Goal: Transaction & Acquisition: Purchase product/service

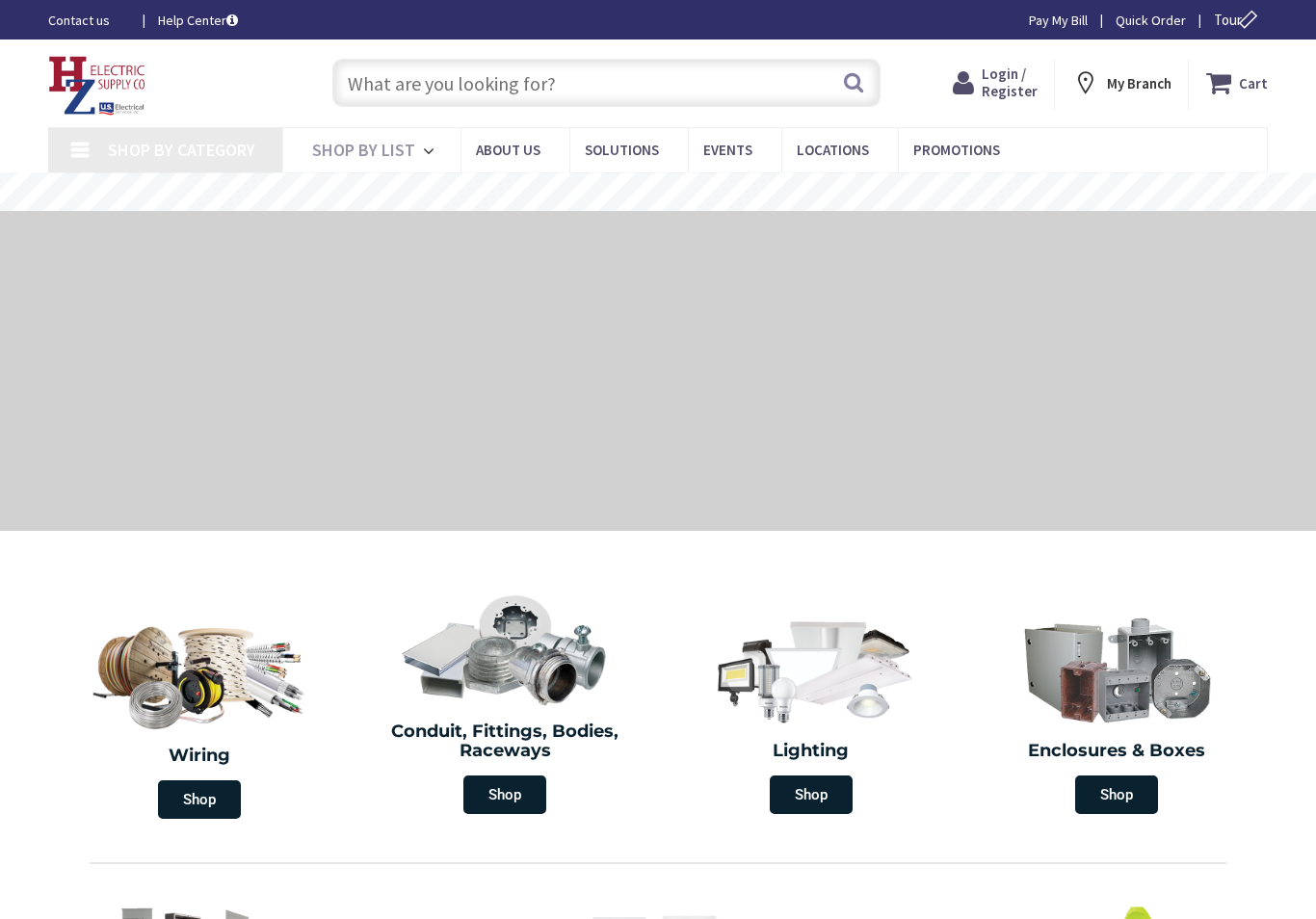
click at [1018, 87] on span "Login / Register" at bounding box center [1009, 82] width 56 height 35
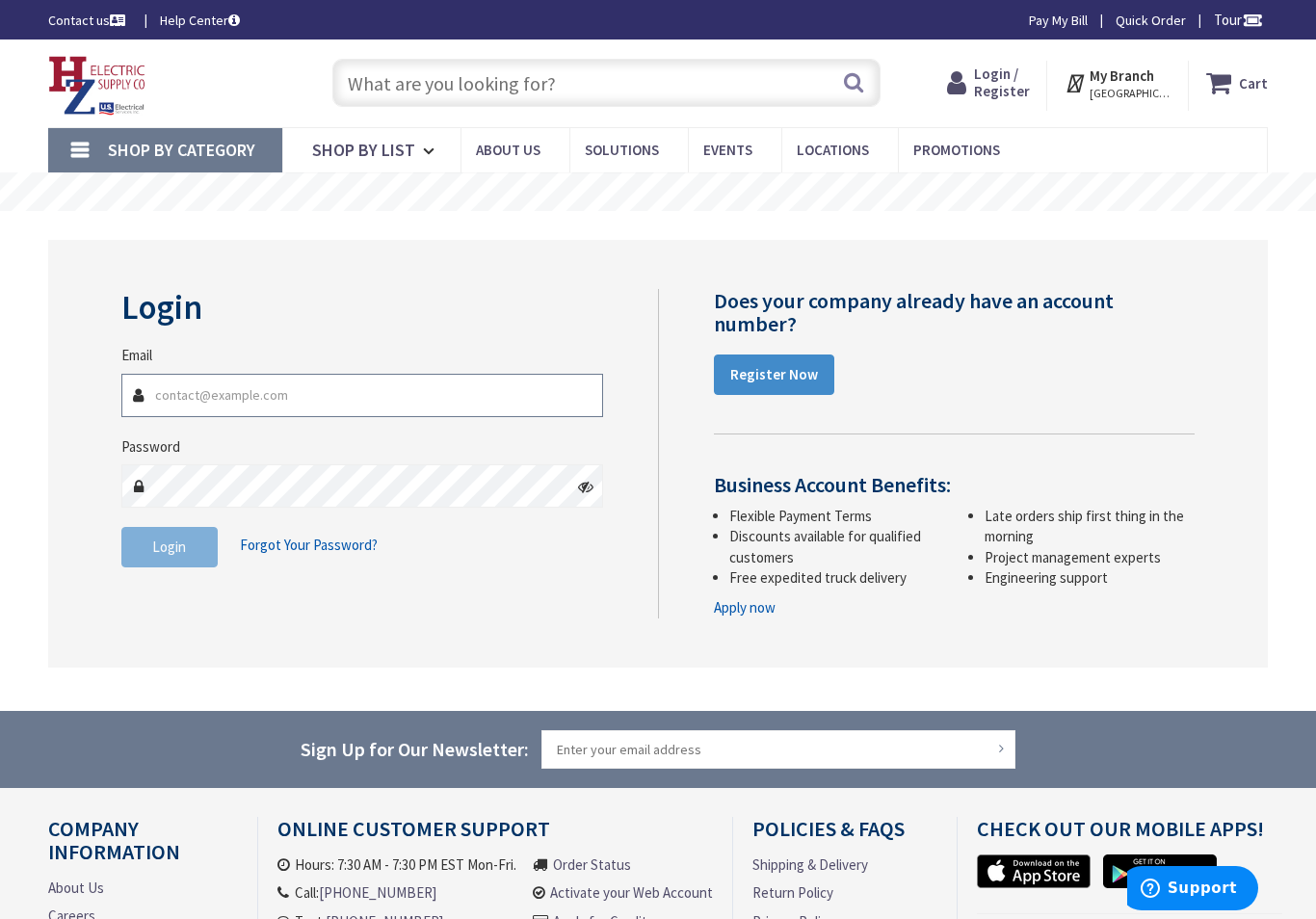
type input "[EMAIL_ADDRESS][DOMAIN_NAME]"
click at [169, 544] on button "Login" at bounding box center [170, 546] width 97 height 40
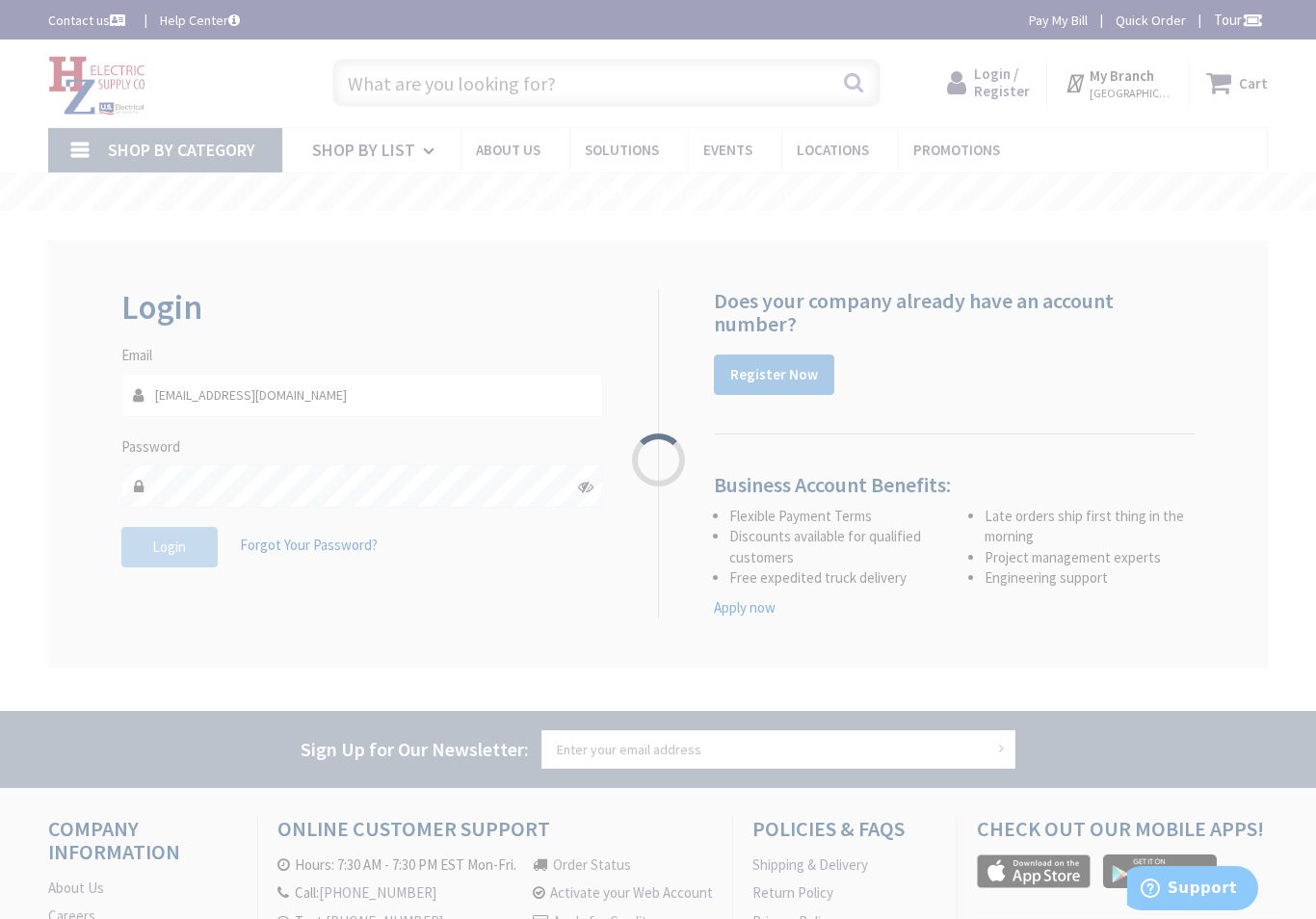
type input "[GEOGRAPHIC_DATA], [STREET_ADDRESS]"
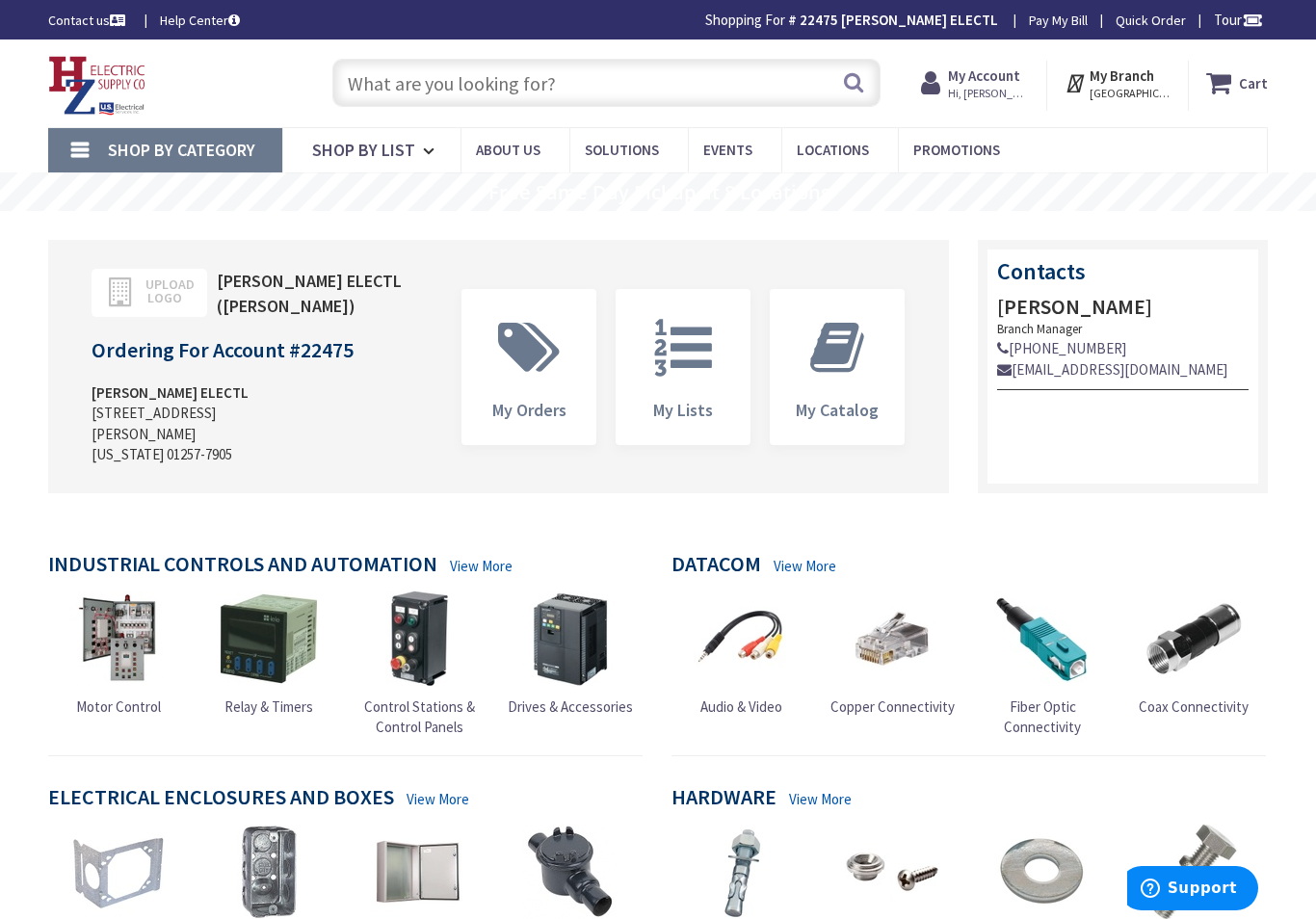
click at [455, 84] on input "text" at bounding box center [607, 83] width 548 height 48
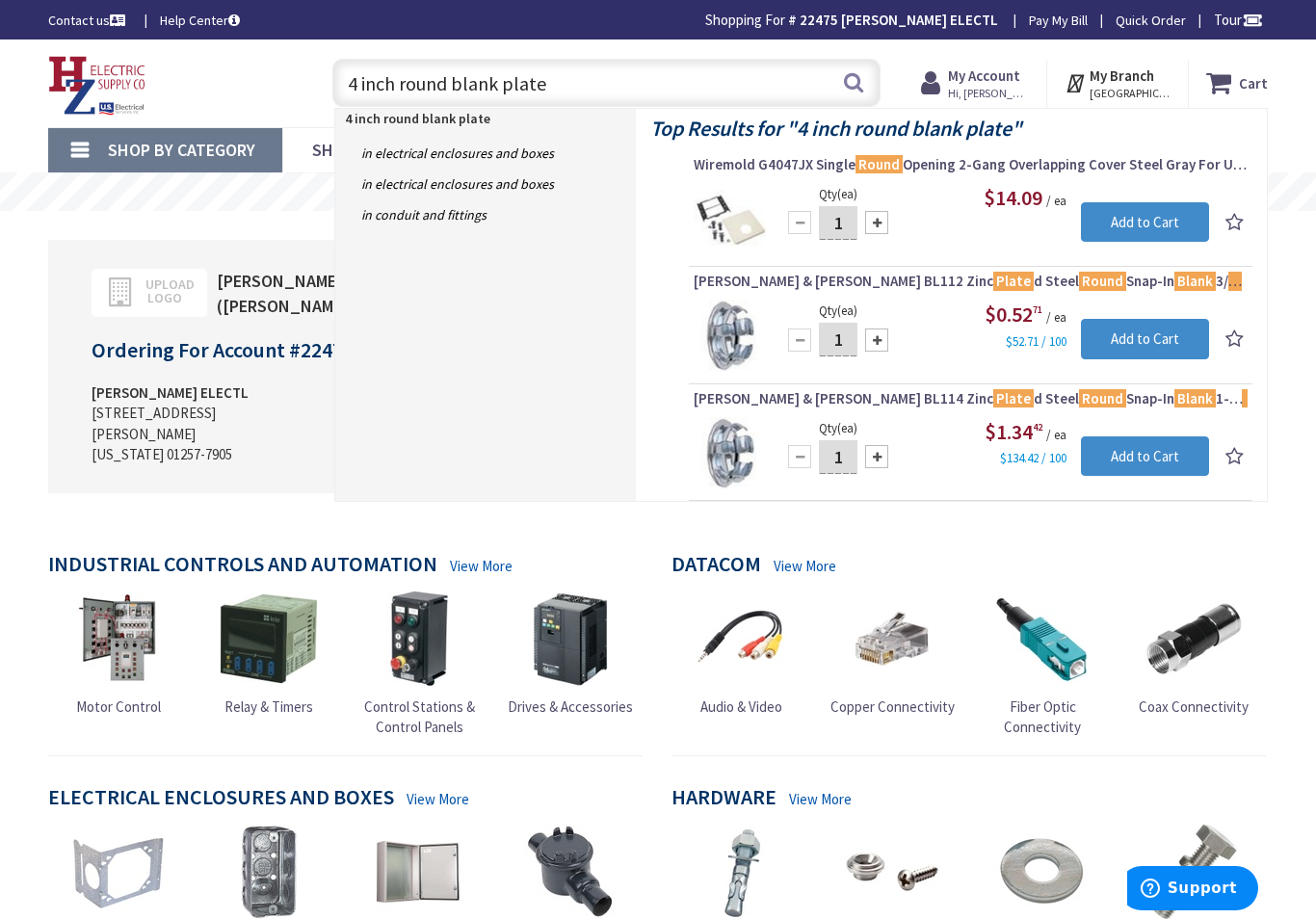
click at [874, 76] on input "4 inch round blank plate" at bounding box center [607, 83] width 548 height 48
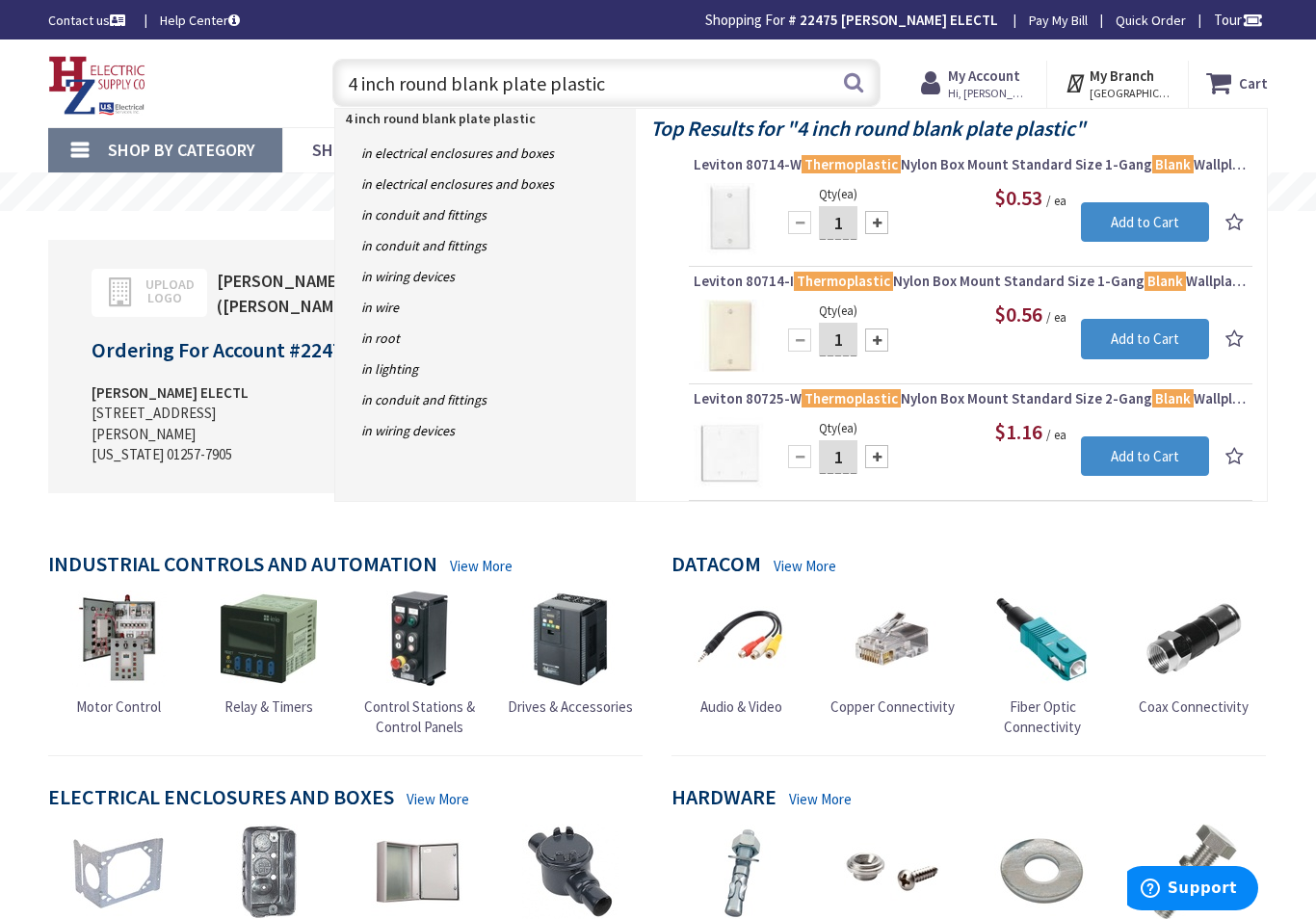
type input "4 inch round blank plate plastic"
click at [854, 72] on button "Search" at bounding box center [853, 83] width 25 height 43
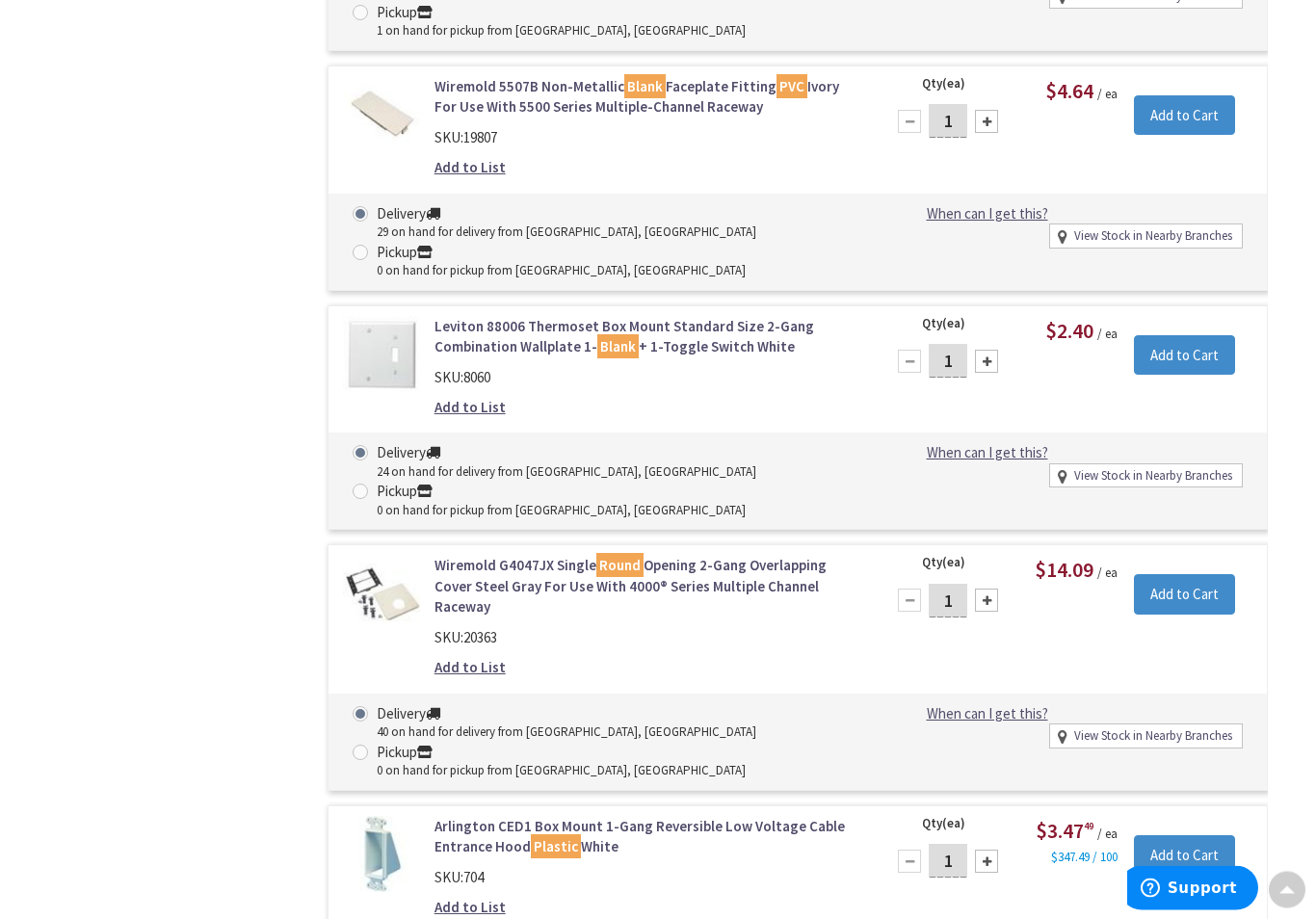
scroll to position [3940, 0]
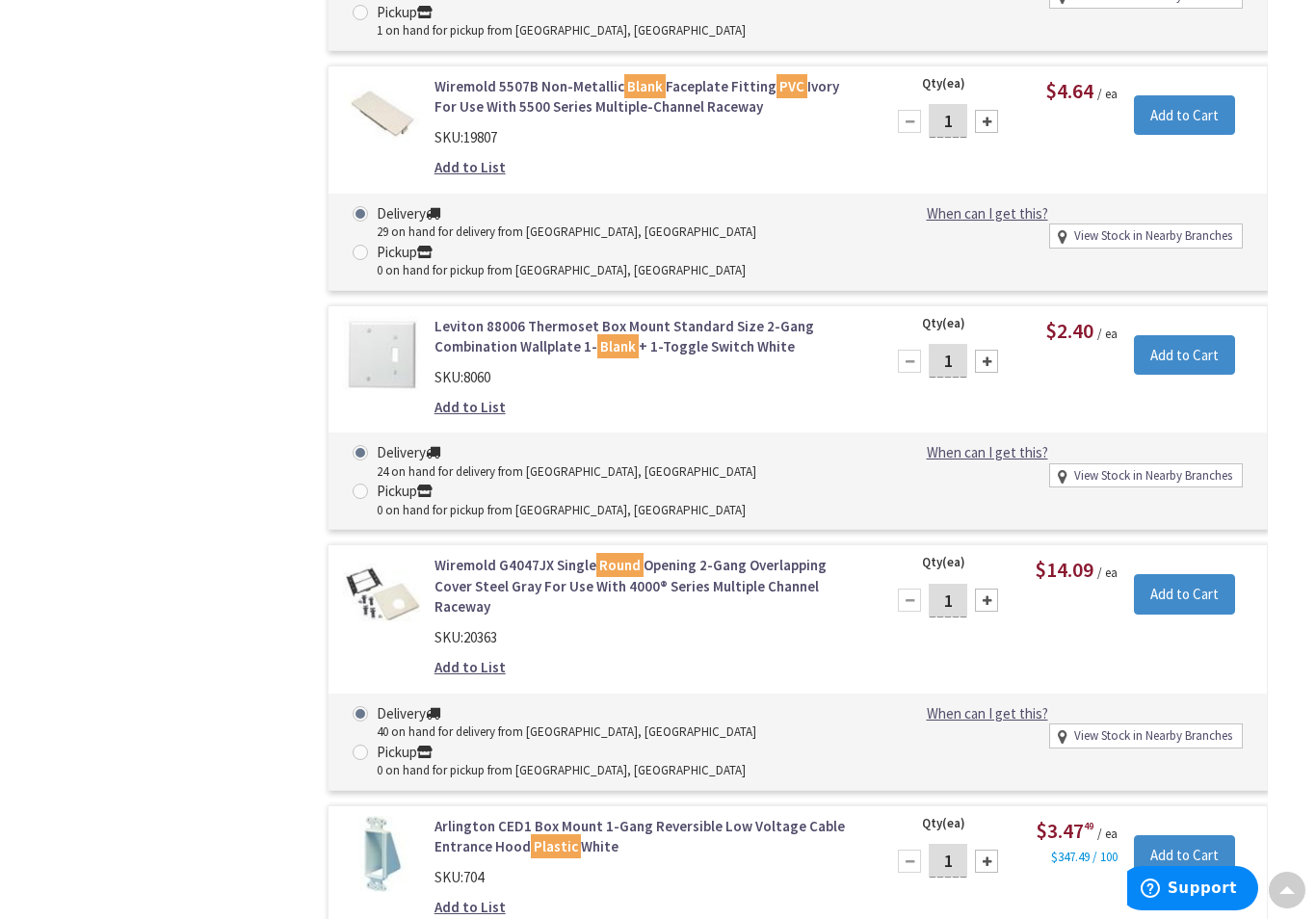
type input "12"
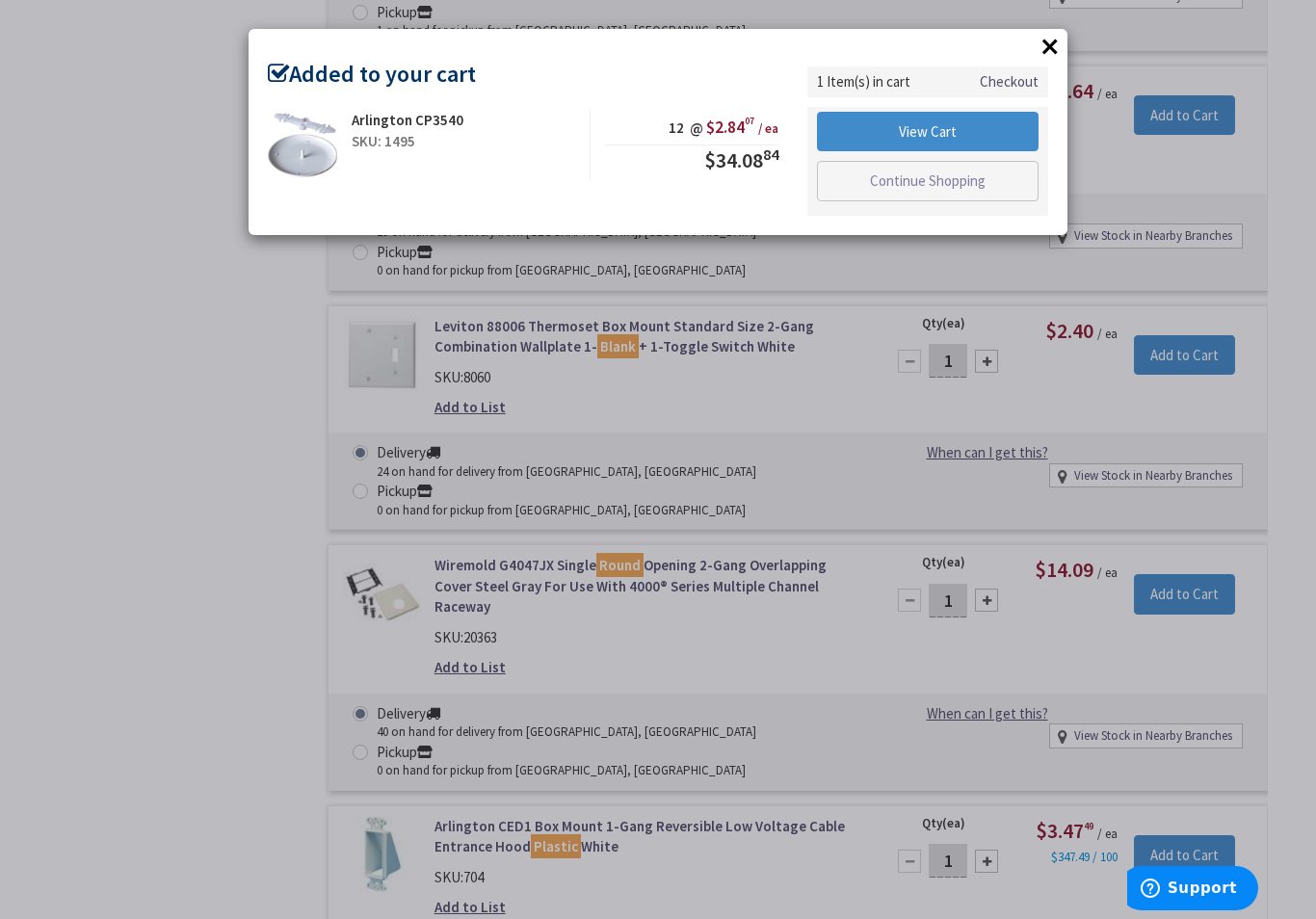
click at [939, 192] on link "Continue Shopping" at bounding box center [927, 180] width 222 height 40
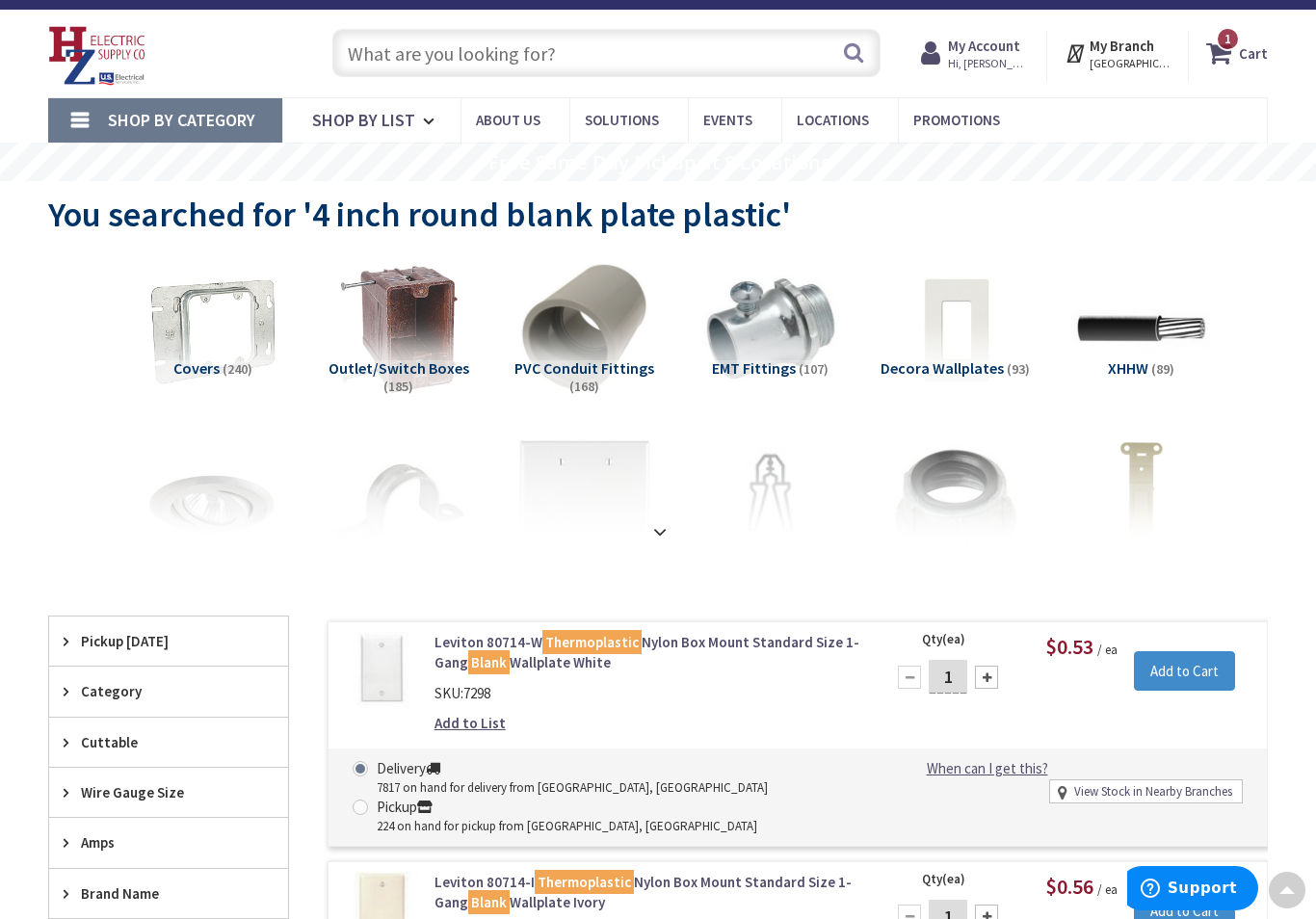
scroll to position [0, 0]
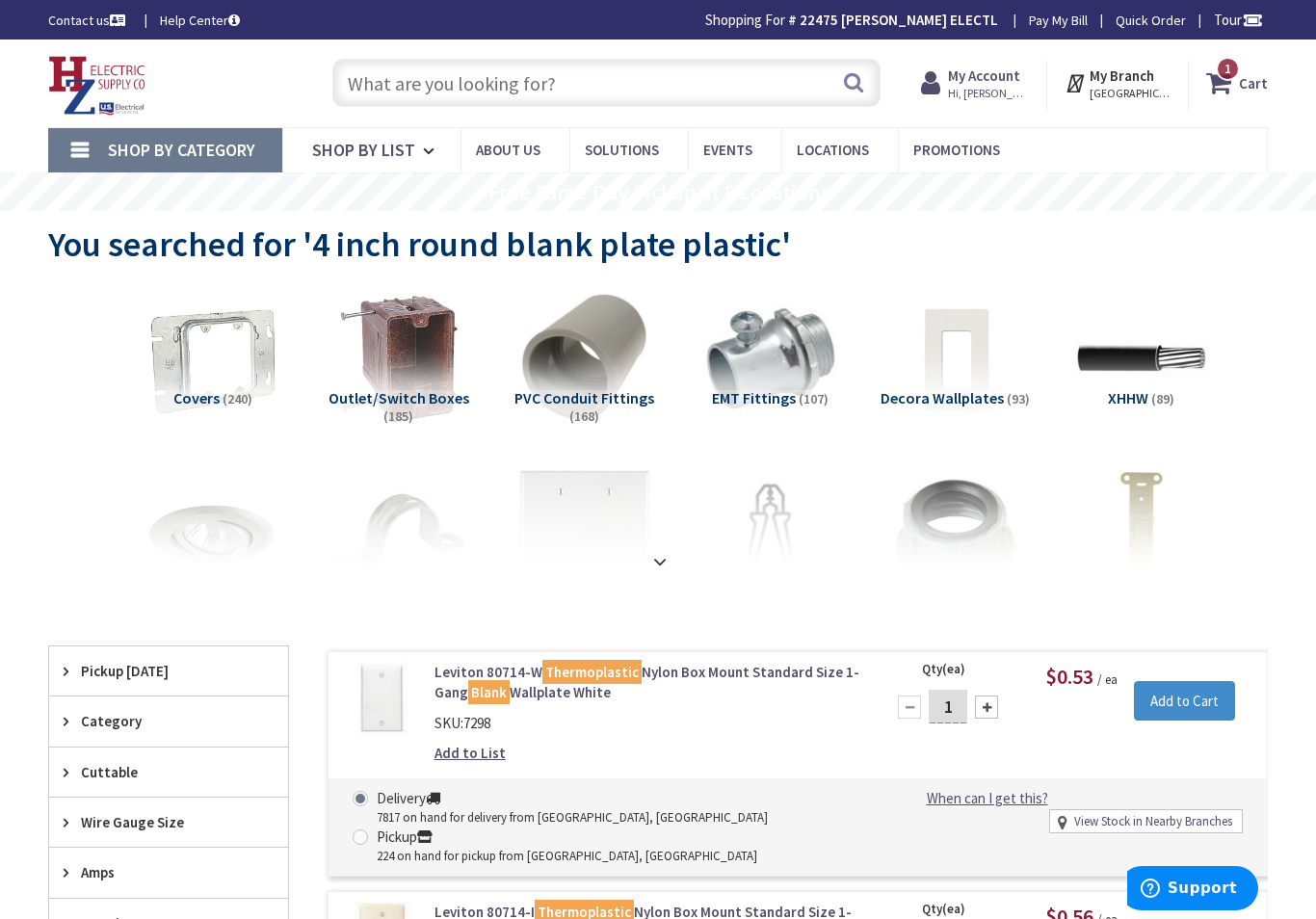
click at [378, 87] on input "text" at bounding box center [607, 83] width 548 height 48
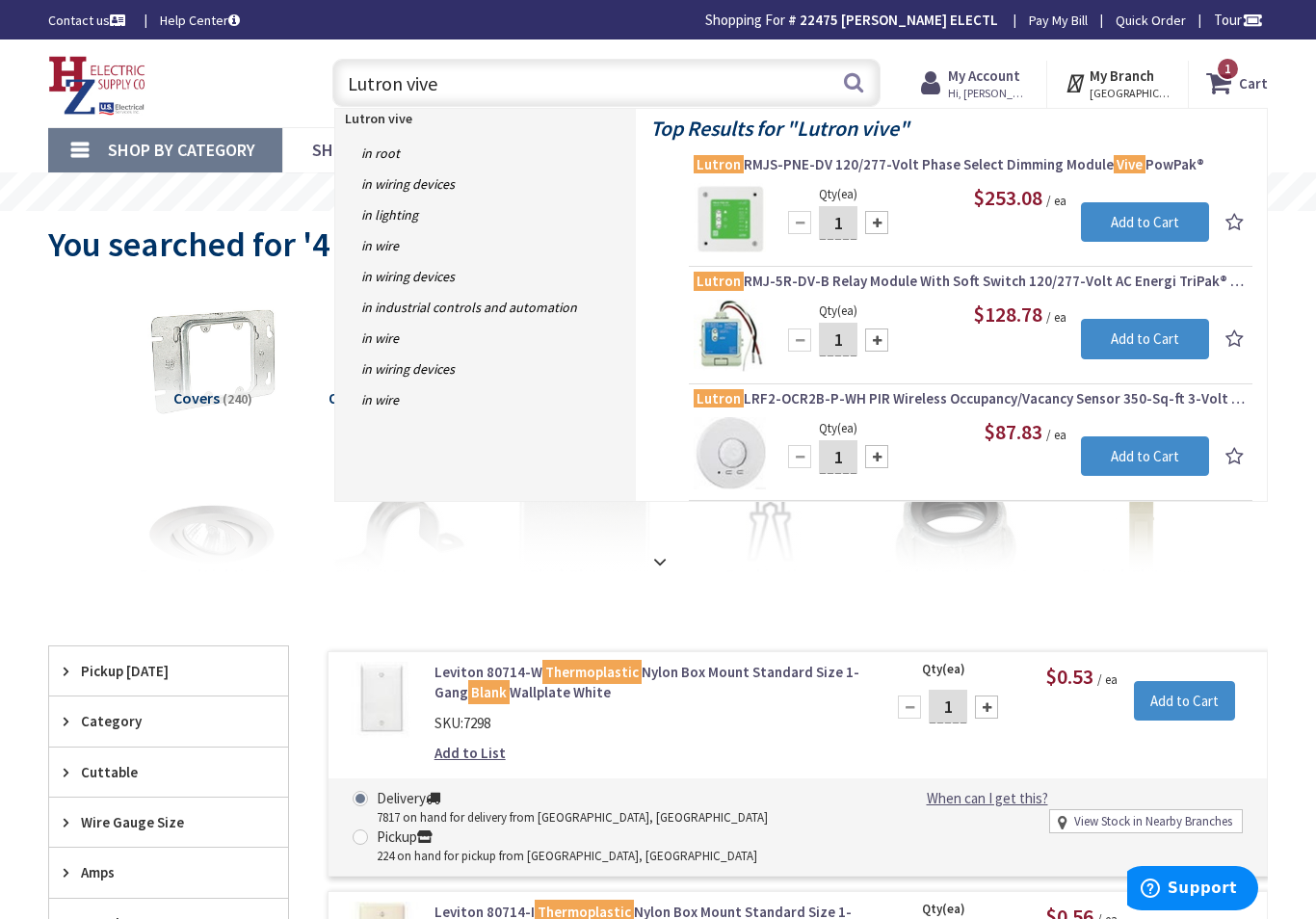
type input "Lutron vive"
click at [864, 81] on button "Search" at bounding box center [853, 83] width 25 height 43
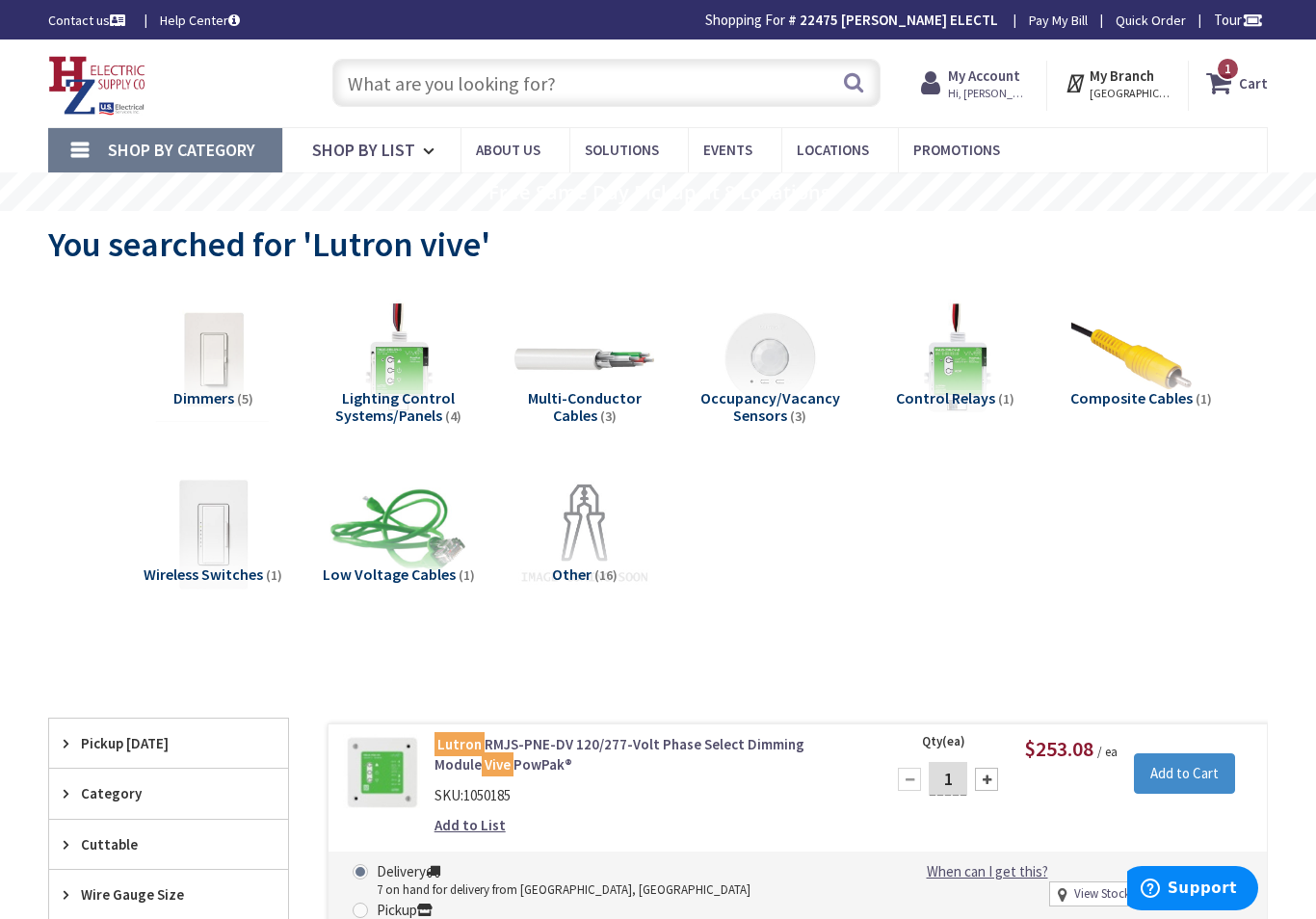
click at [419, 90] on input "text" at bounding box center [607, 83] width 548 height 48
type input "L"
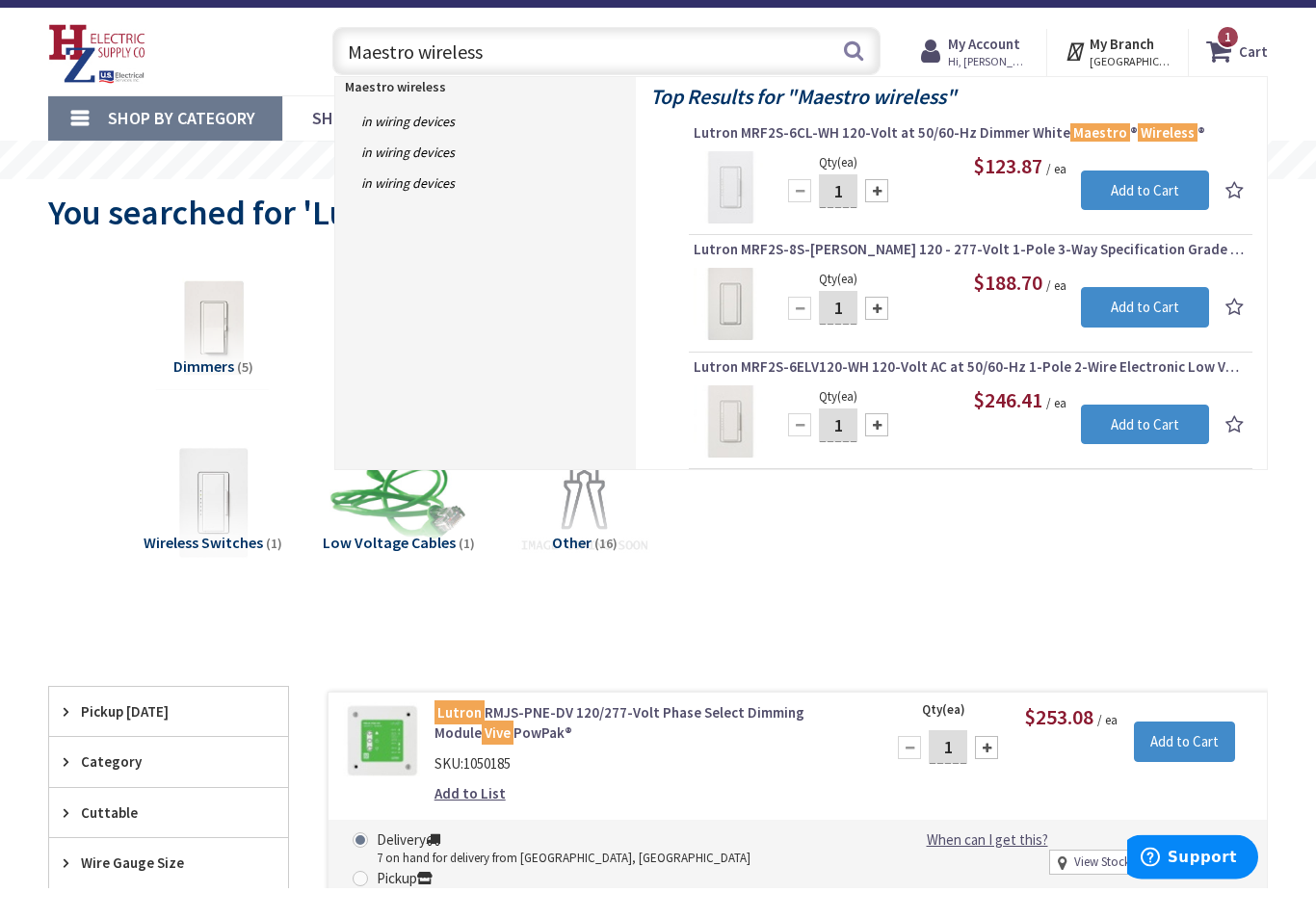
type input "Maestro wireless"
click at [912, 155] on span "Lutron MRF2S-6CL-WH 120-Volt at 50/60-Hz Dimmer White Maestro ® Wireless ®" at bounding box center [971, 165] width 554 height 20
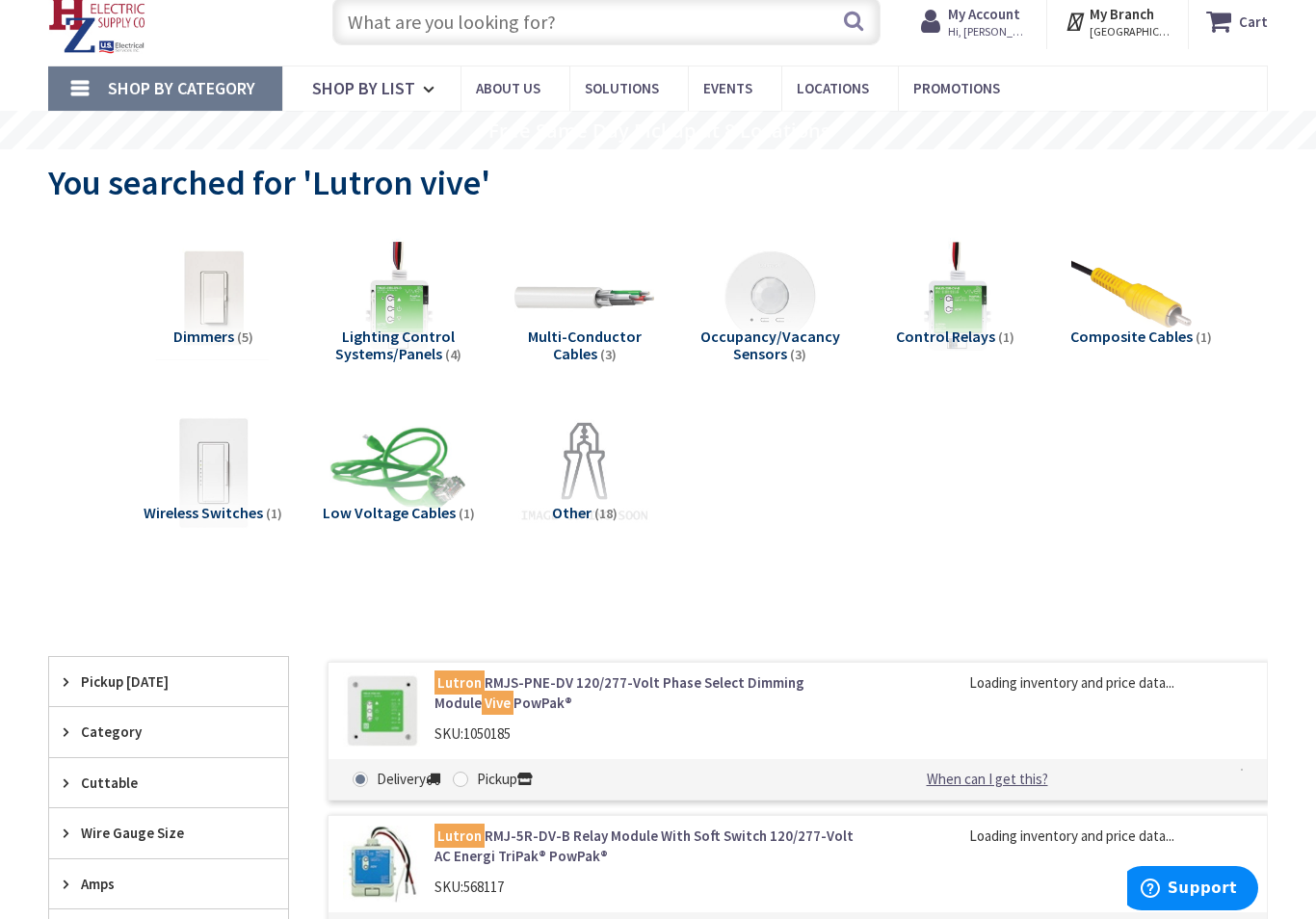
click at [397, 25] on input "text" at bounding box center [607, 21] width 548 height 48
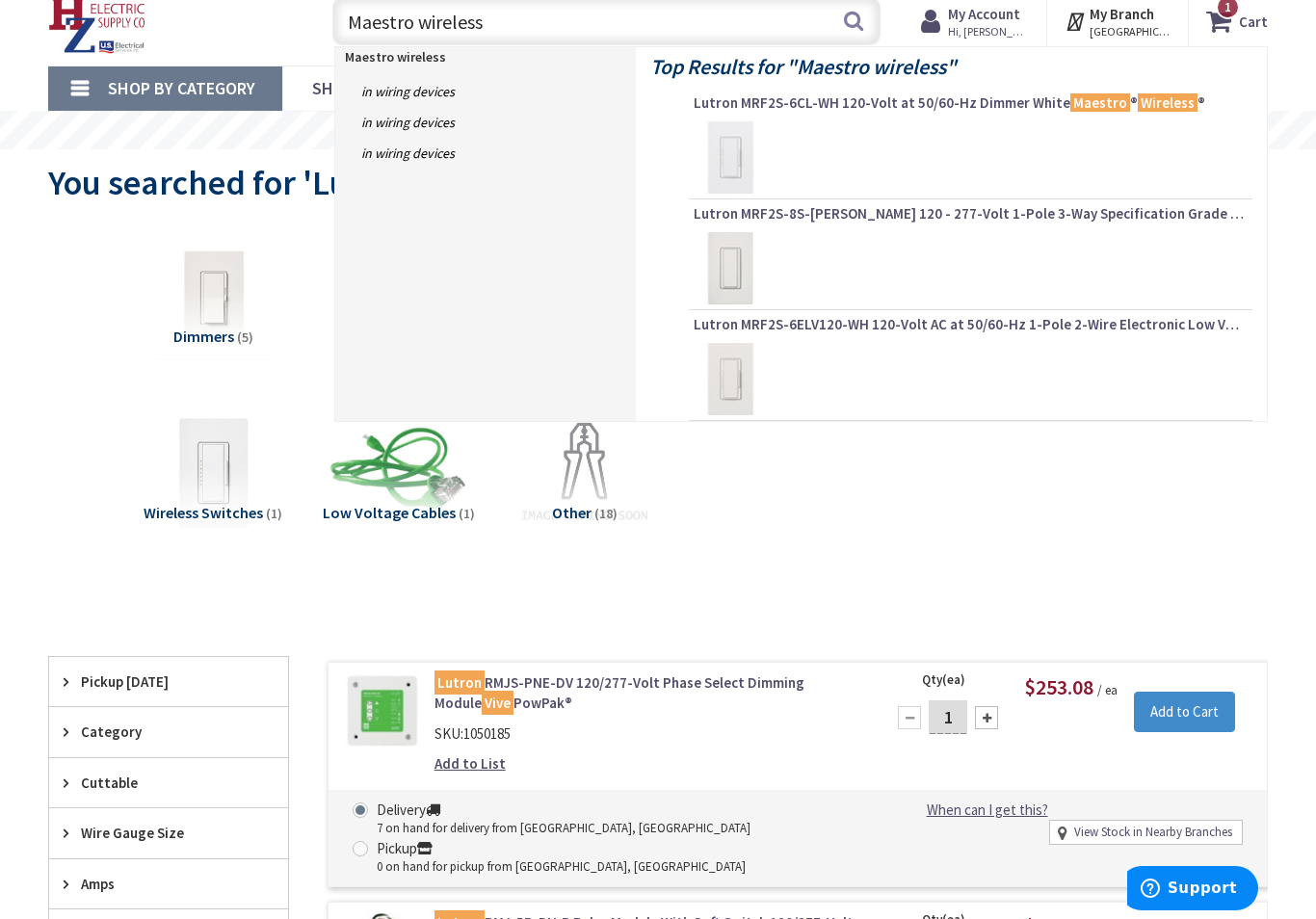
type input "Maestro wireless"
click at [864, 13] on button "Search" at bounding box center [853, 21] width 25 height 43
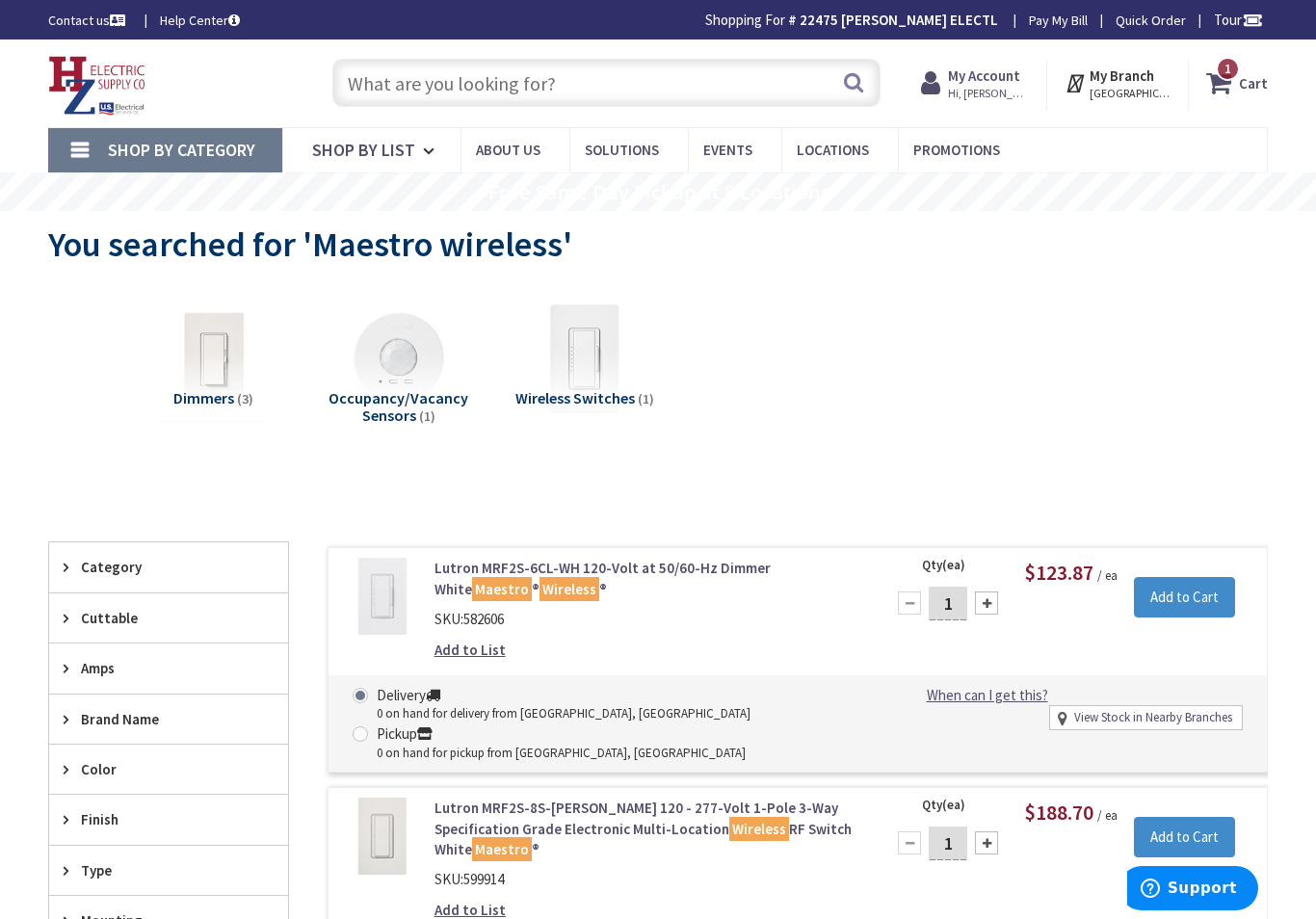
click at [1232, 79] on span "1 1 items" at bounding box center [1228, 69] width 24 height 24
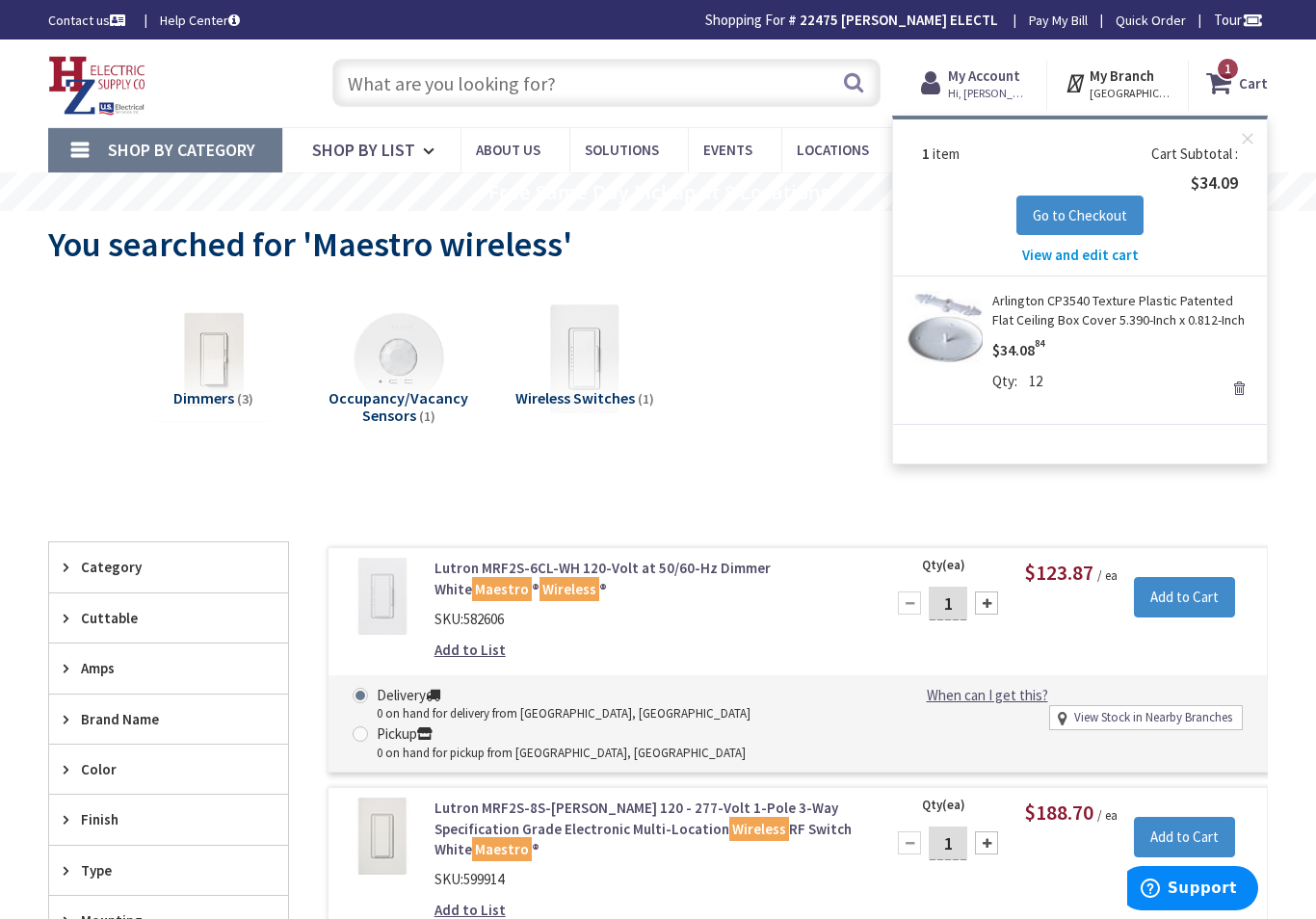
click at [1105, 209] on span "Go to Checkout" at bounding box center [1080, 215] width 95 height 19
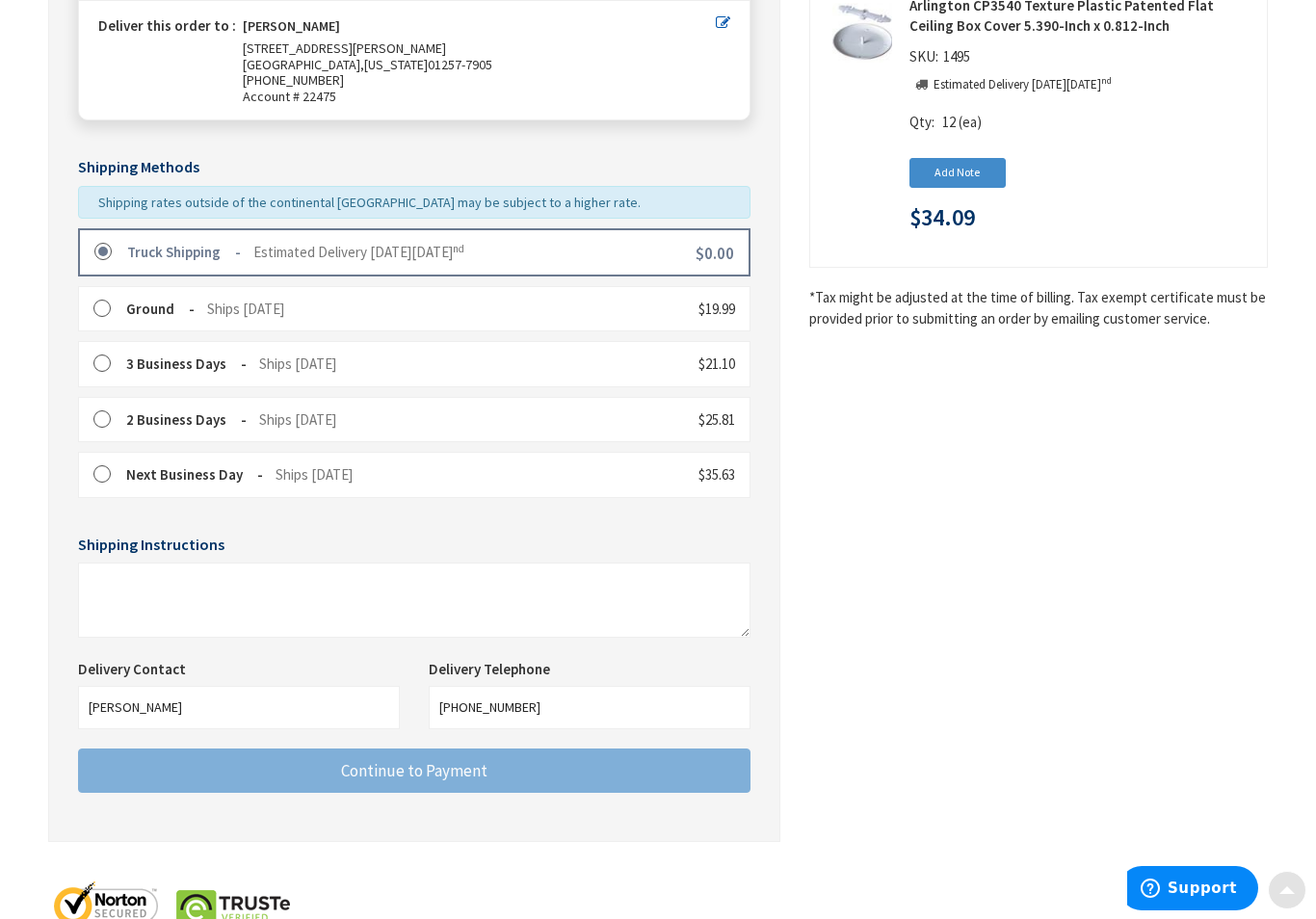
scroll to position [337, 0]
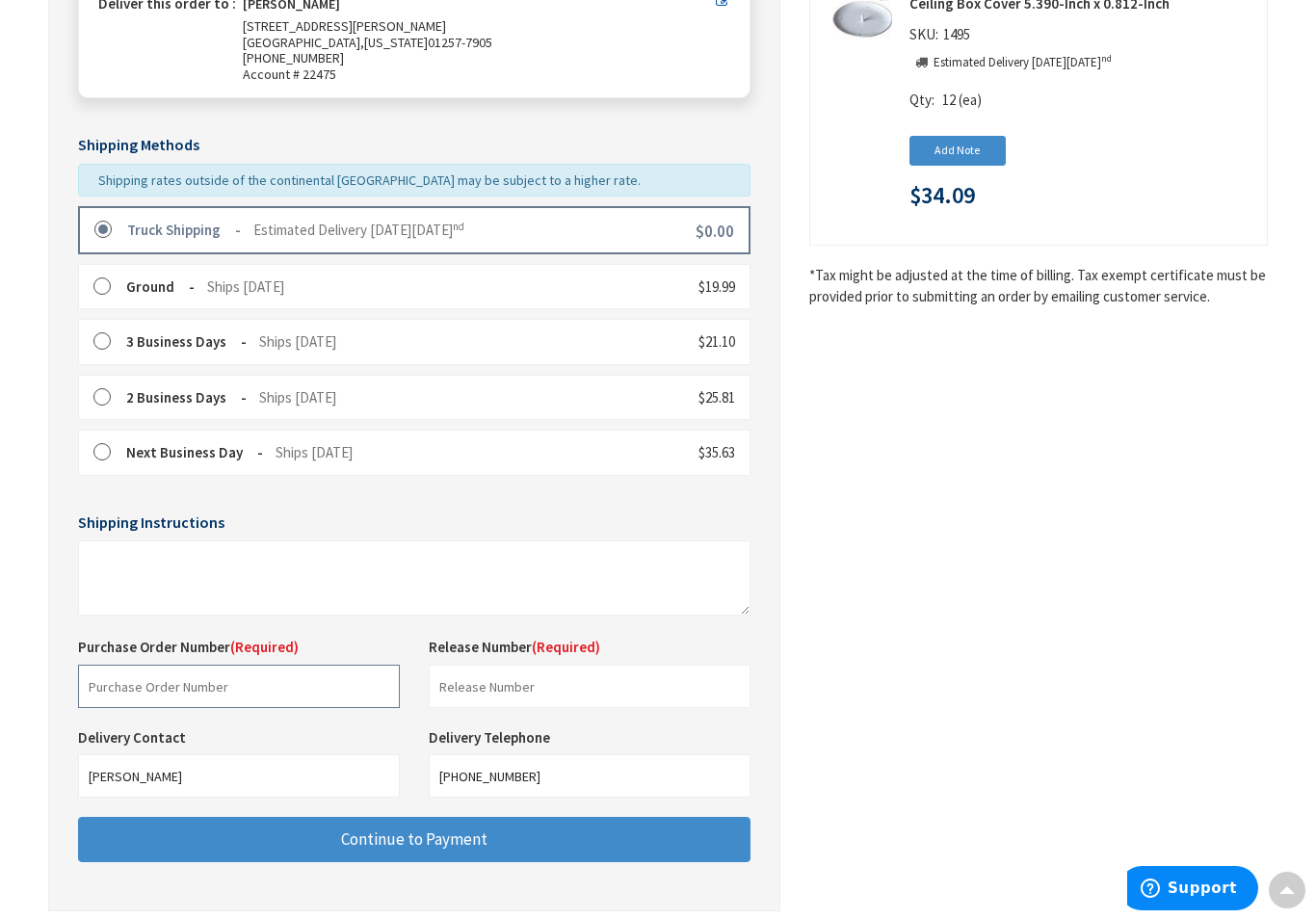
click at [158, 665] on input "text" at bounding box center [239, 686] width 322 height 43
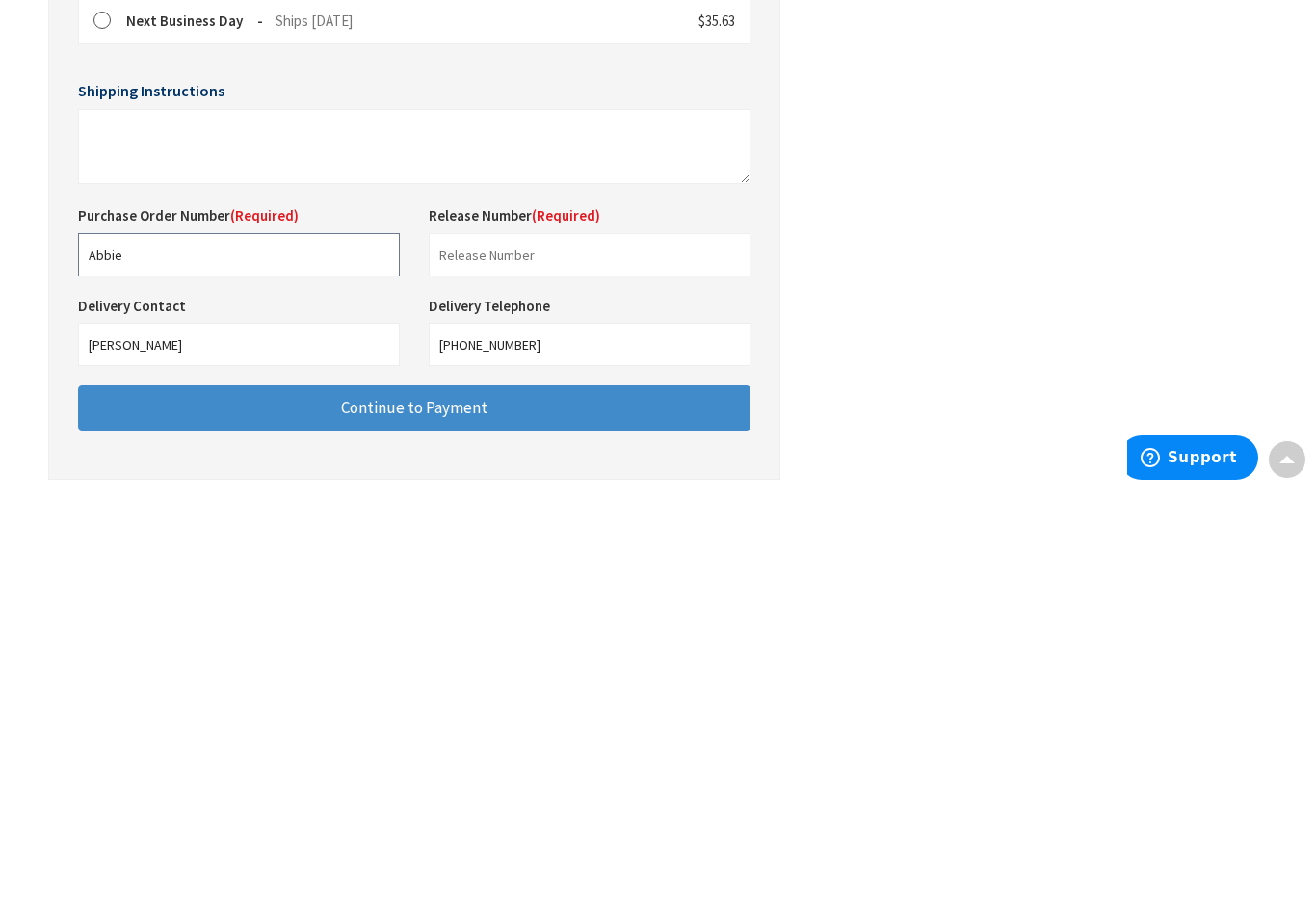
type input "Abbie"
click at [475, 664] on input "text" at bounding box center [590, 685] width 322 height 43
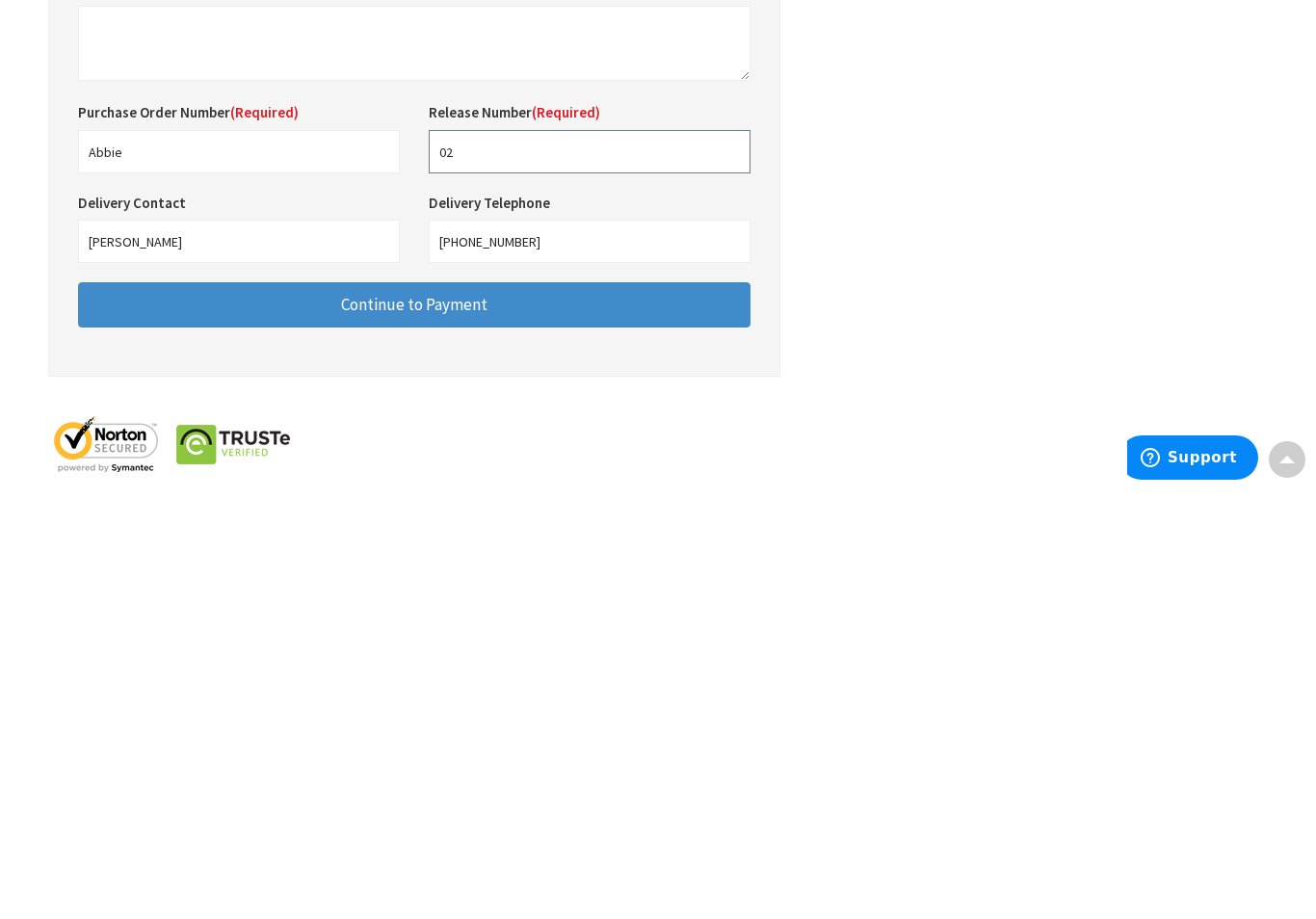
type input "02"
click at [562, 713] on button "Continue to Payment" at bounding box center [414, 736] width 673 height 45
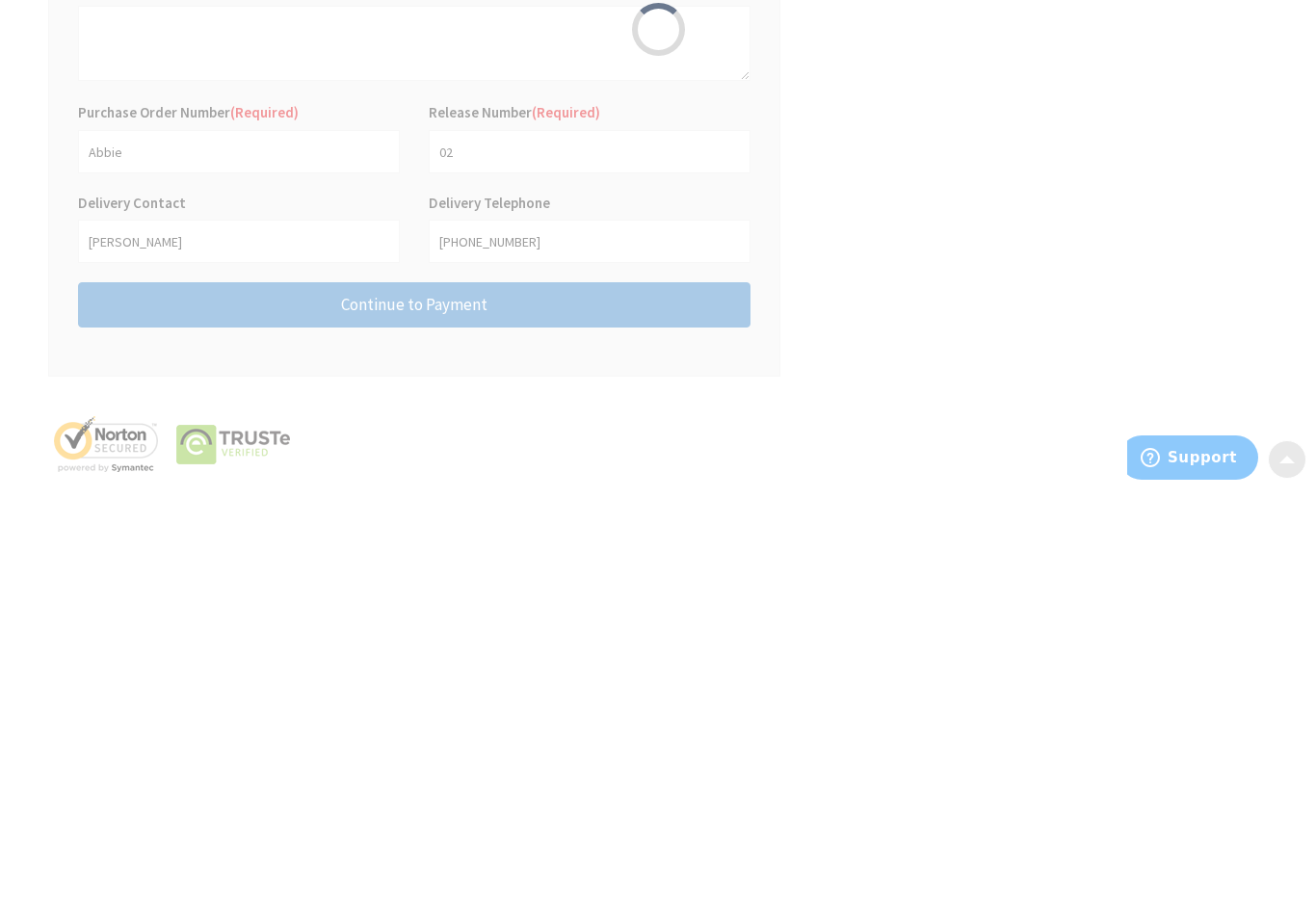
scroll to position [428, 0]
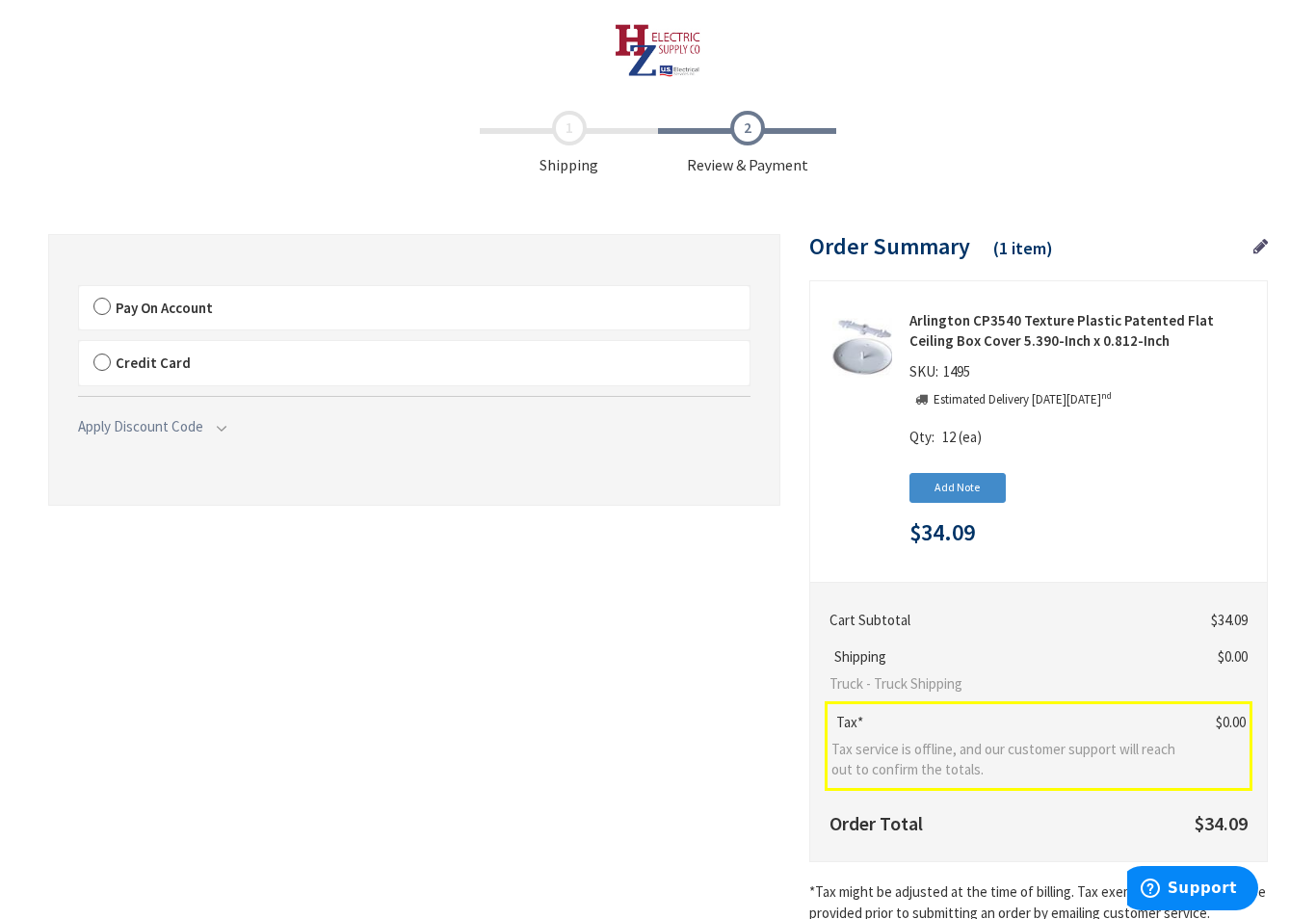
click at [107, 311] on label "Pay On Account" at bounding box center [414, 308] width 671 height 44
click at [79, 290] on input "Pay On Account" at bounding box center [79, 290] width 0 height 0
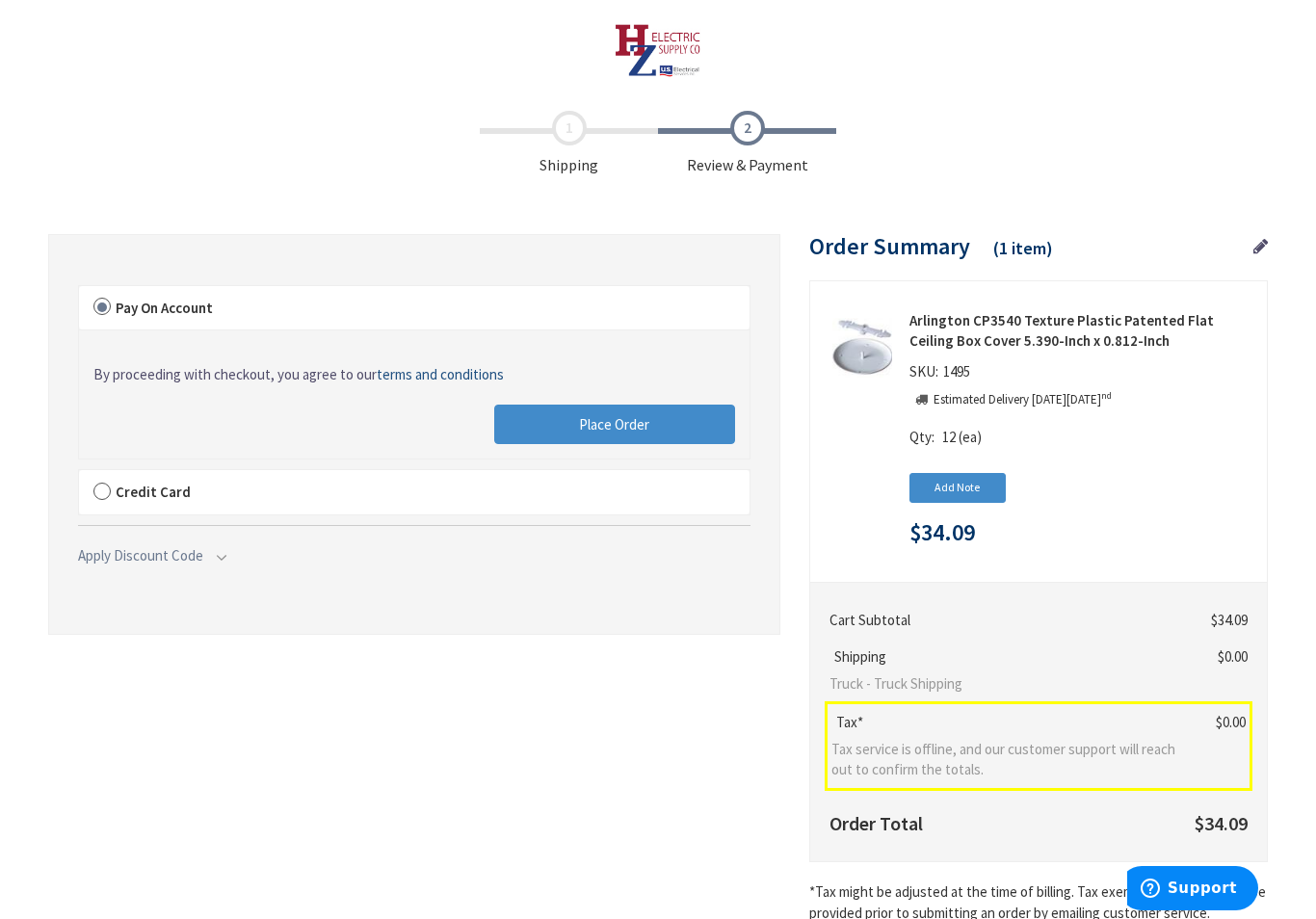
click at [614, 415] on span "Place Order" at bounding box center [614, 424] width 70 height 19
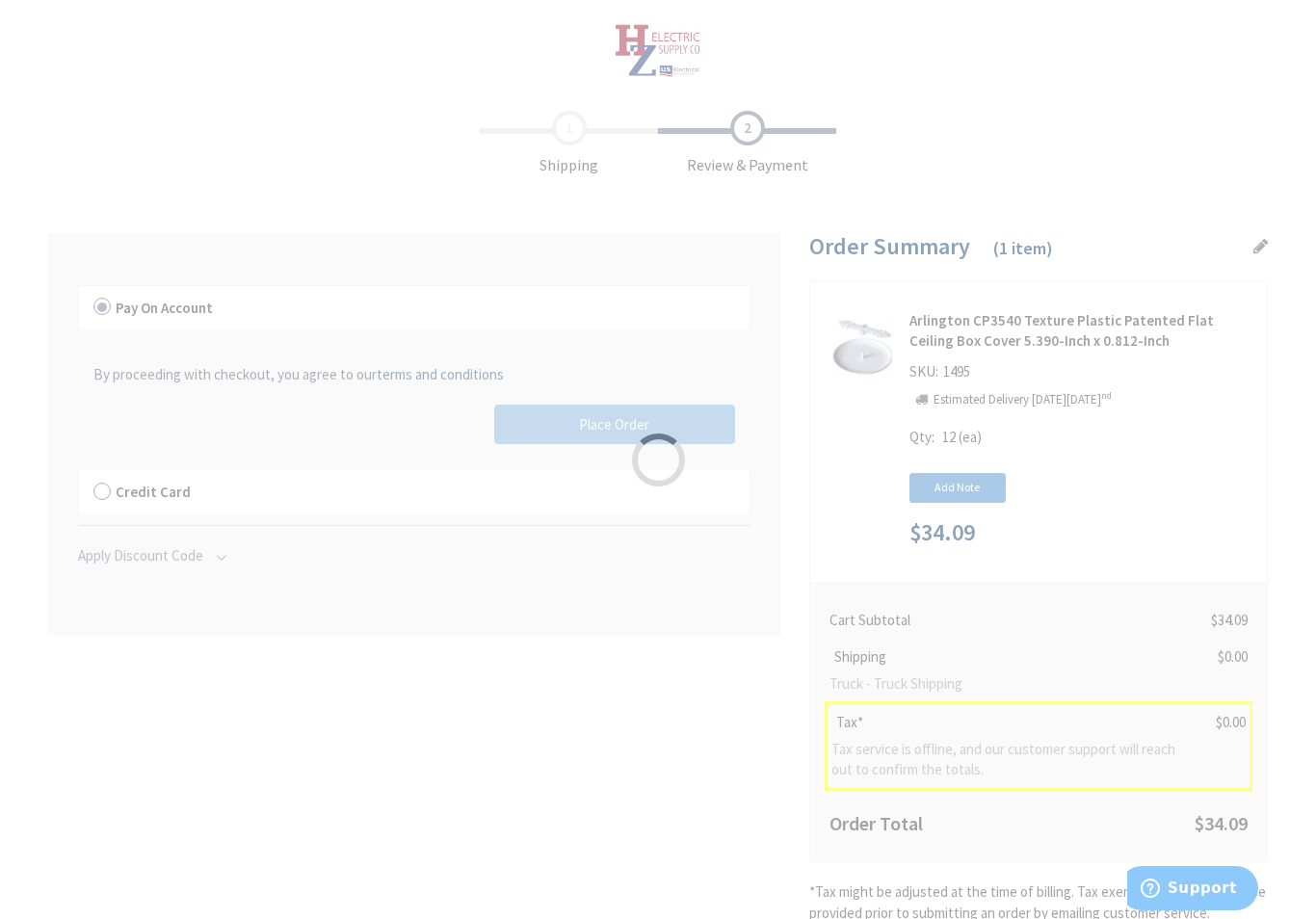
click at [608, 414] on div "Please wait..." at bounding box center [658, 460] width 1316 height 919
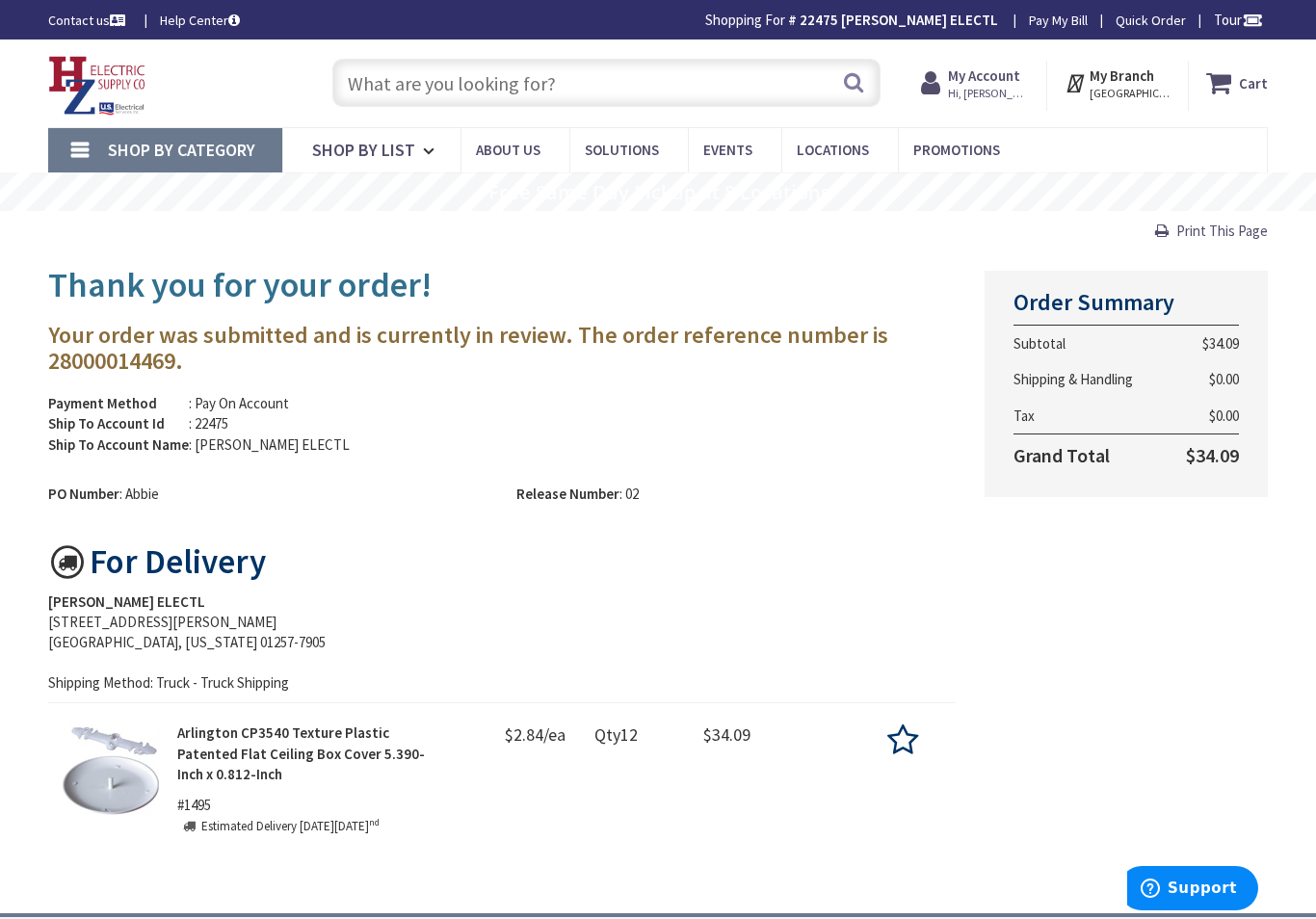
click at [1012, 80] on strong "My Account" at bounding box center [984, 75] width 72 height 19
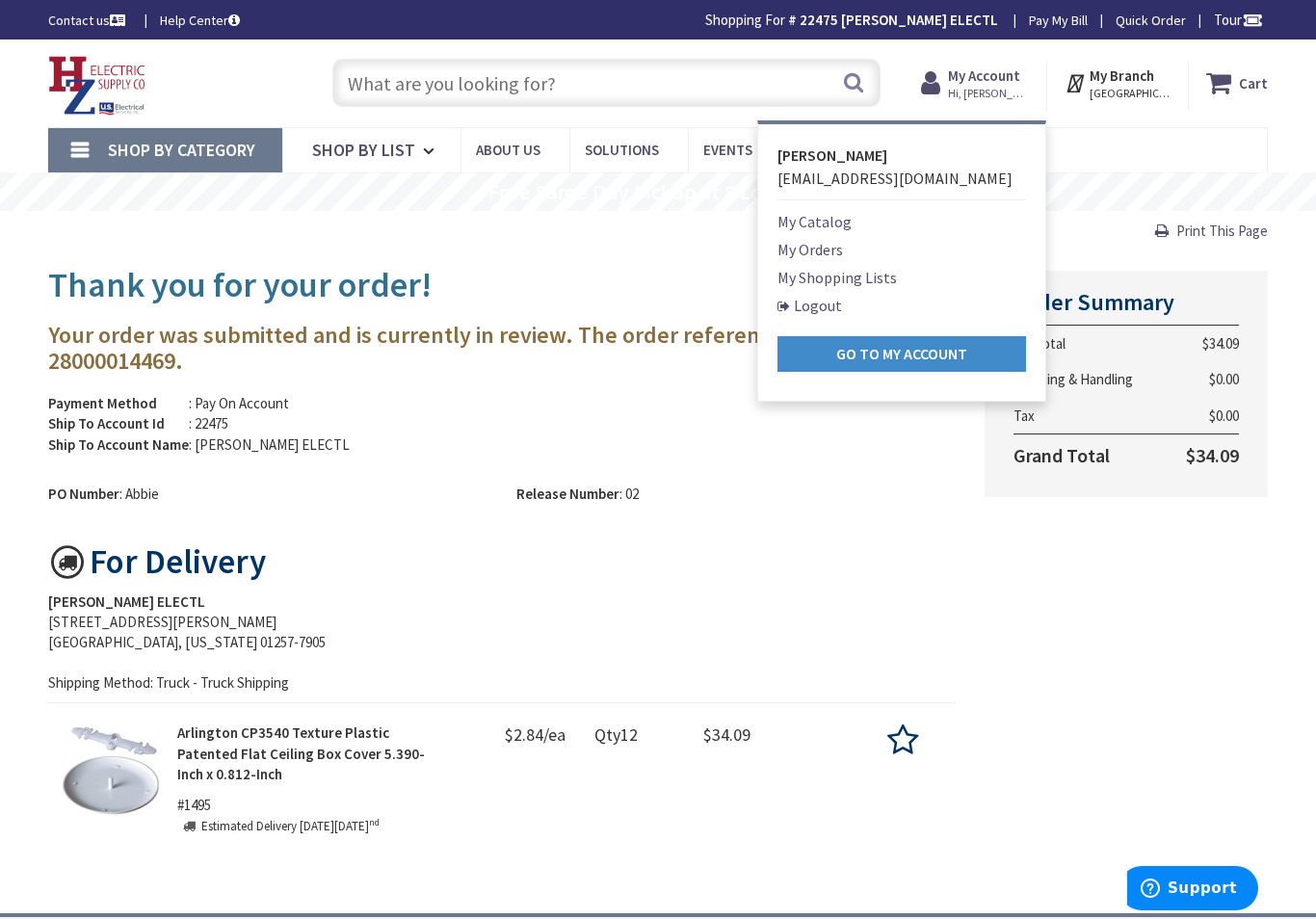
click at [839, 310] on link "Logout" at bounding box center [809, 305] width 64 height 23
